Goal: Complete application form

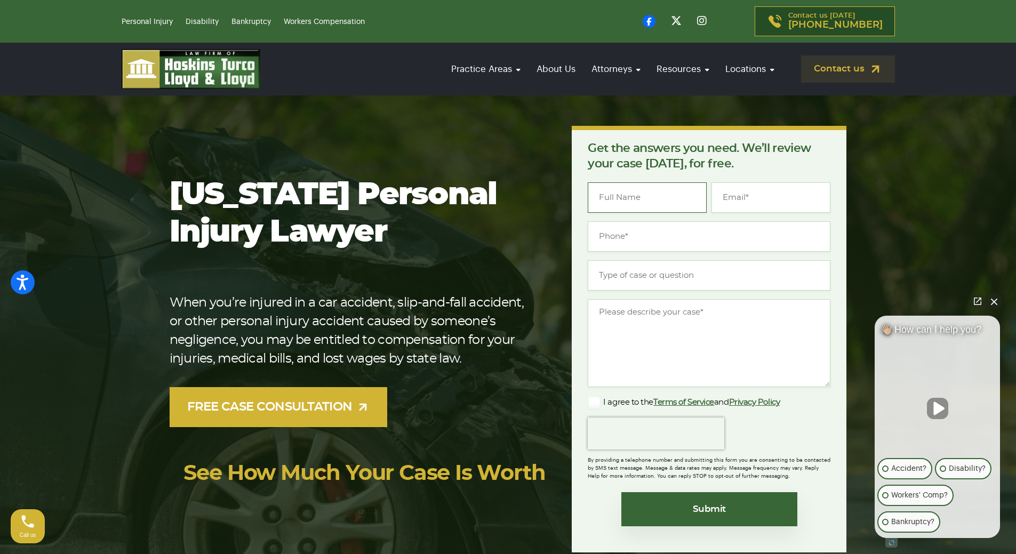
click at [653, 201] on input "Name *" at bounding box center [647, 197] width 119 height 30
type input "[PERSON_NAME]"
type input "[EMAIL_ADDRESS][DOMAIN_NAME]"
type input "[PHONE_NUMBER]"
click at [632, 281] on input "Type of case or question *" at bounding box center [709, 275] width 243 height 30
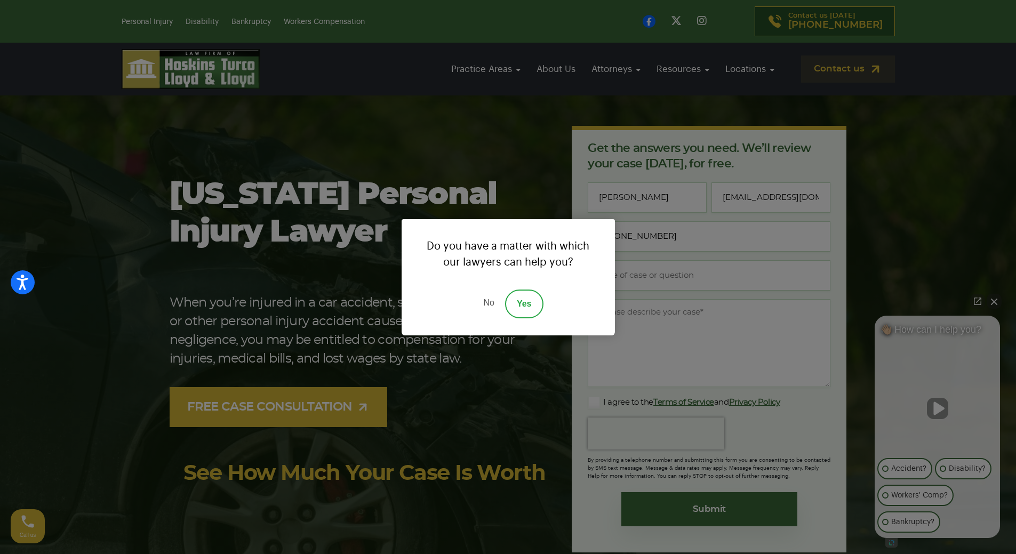
click at [532, 302] on link "Yes" at bounding box center [524, 304] width 38 height 29
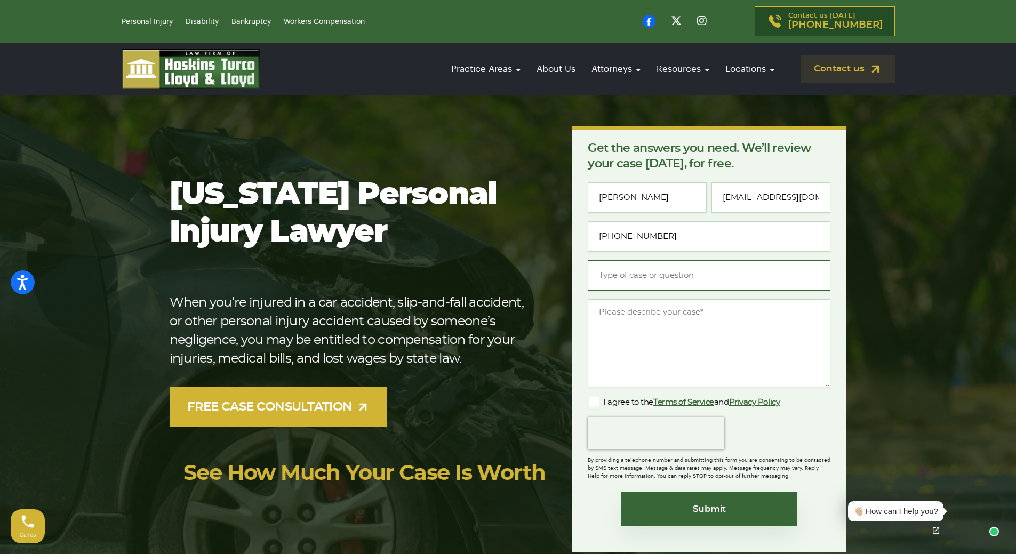
click at [692, 279] on input "Type of case or question *" at bounding box center [709, 275] width 243 height 30
type input "possible workers comp"
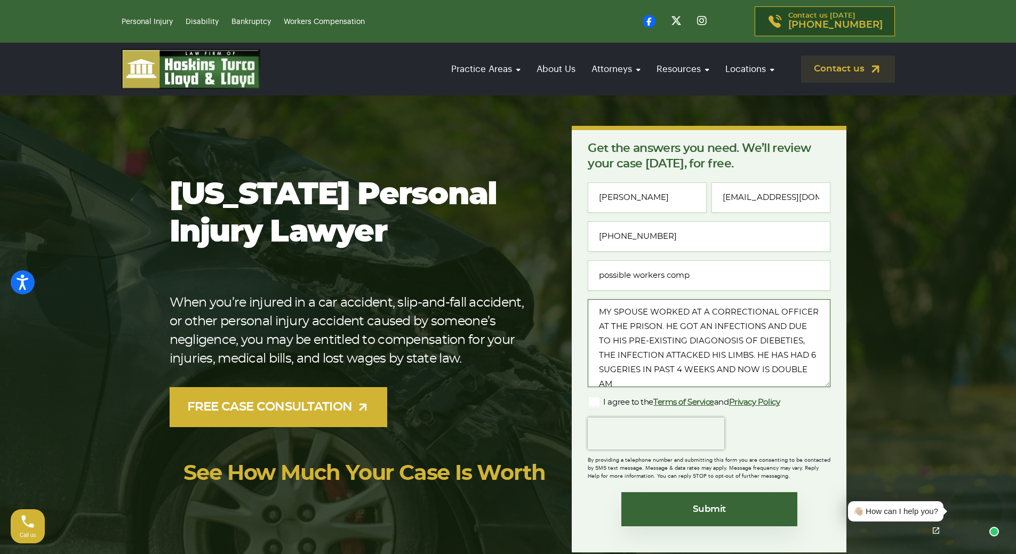
scroll to position [2, 0]
type textarea "MY SPOUSE WORKED AT A CORRECTIONAL OFFICER AT THE PRISON. HE GOT AN INFECTIONS …"
click at [599, 405] on label "I agree to the Terms of Service and Privacy Policy" at bounding box center [684, 402] width 192 height 13
click at [0, 0] on input "I agree to the Terms of Service and Privacy Policy" at bounding box center [0, 0] width 0 height 0
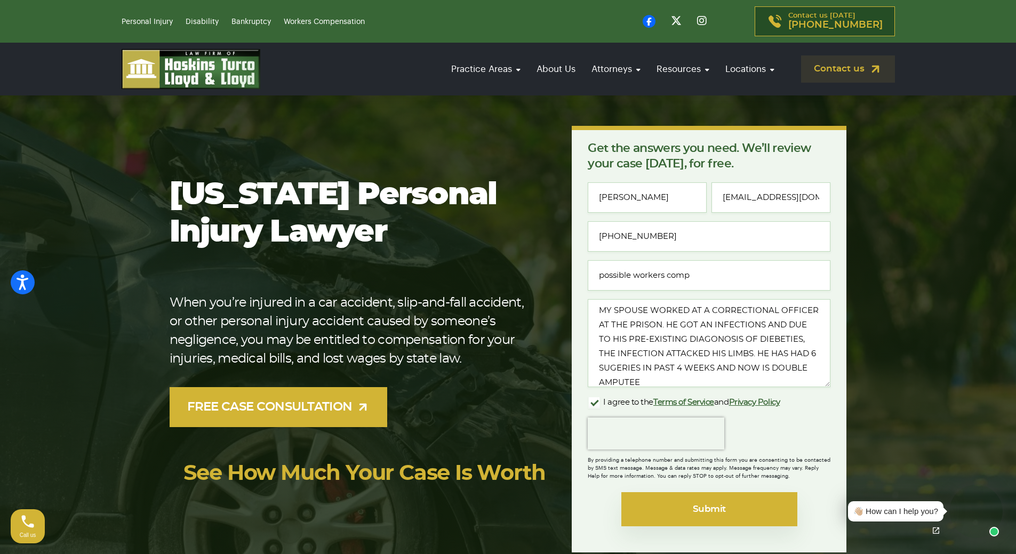
click at [700, 514] on input "Submit" at bounding box center [709, 509] width 176 height 34
